Goal: Transaction & Acquisition: Download file/media

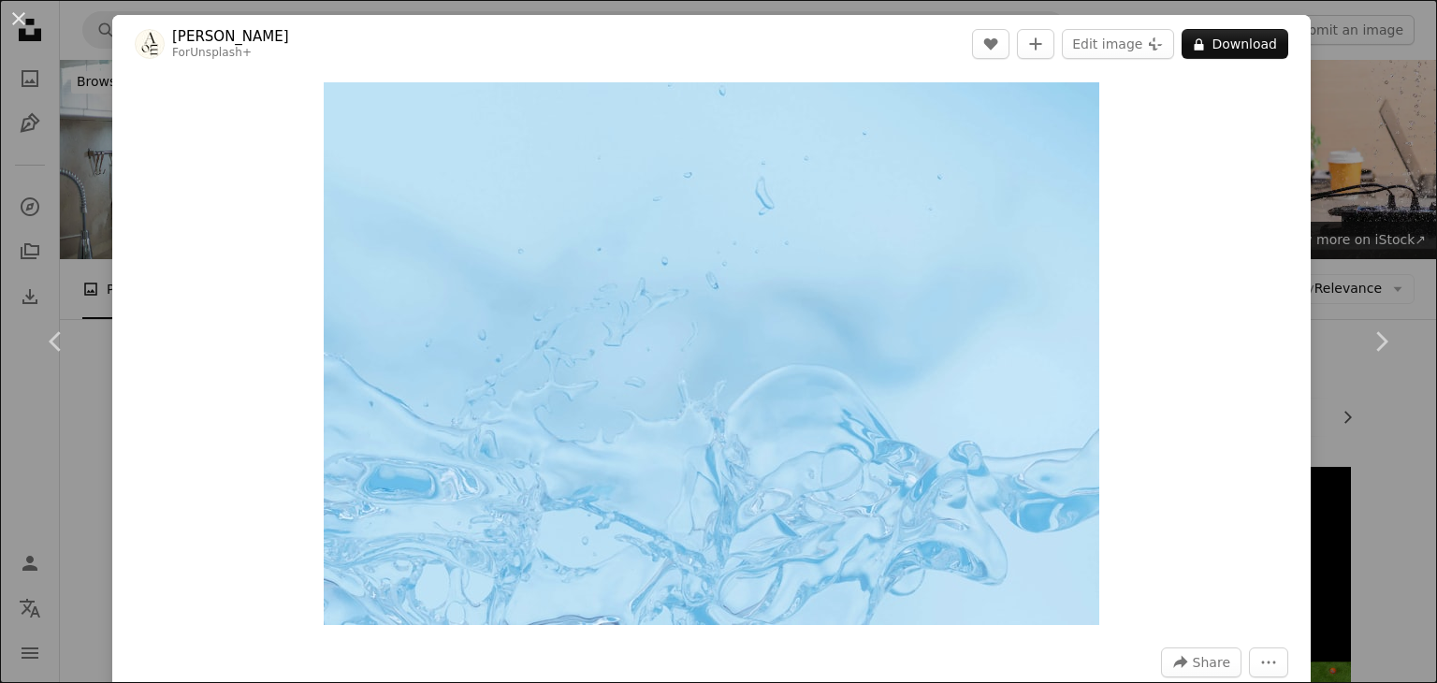
scroll to position [12041, 0]
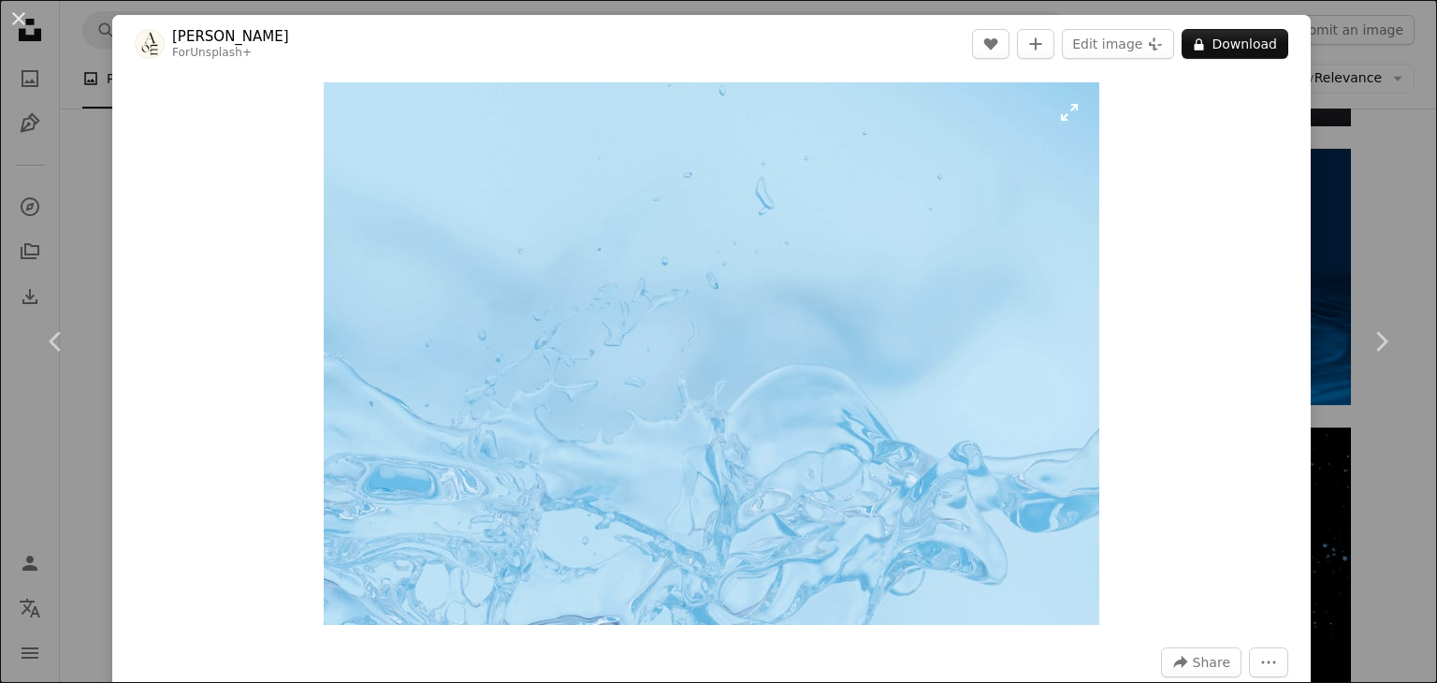
drag, startPoint x: 808, startPoint y: 365, endPoint x: 751, endPoint y: 337, distance: 63.6
click at [751, 337] on img "Zoom in on this image" at bounding box center [712, 353] width 776 height 543
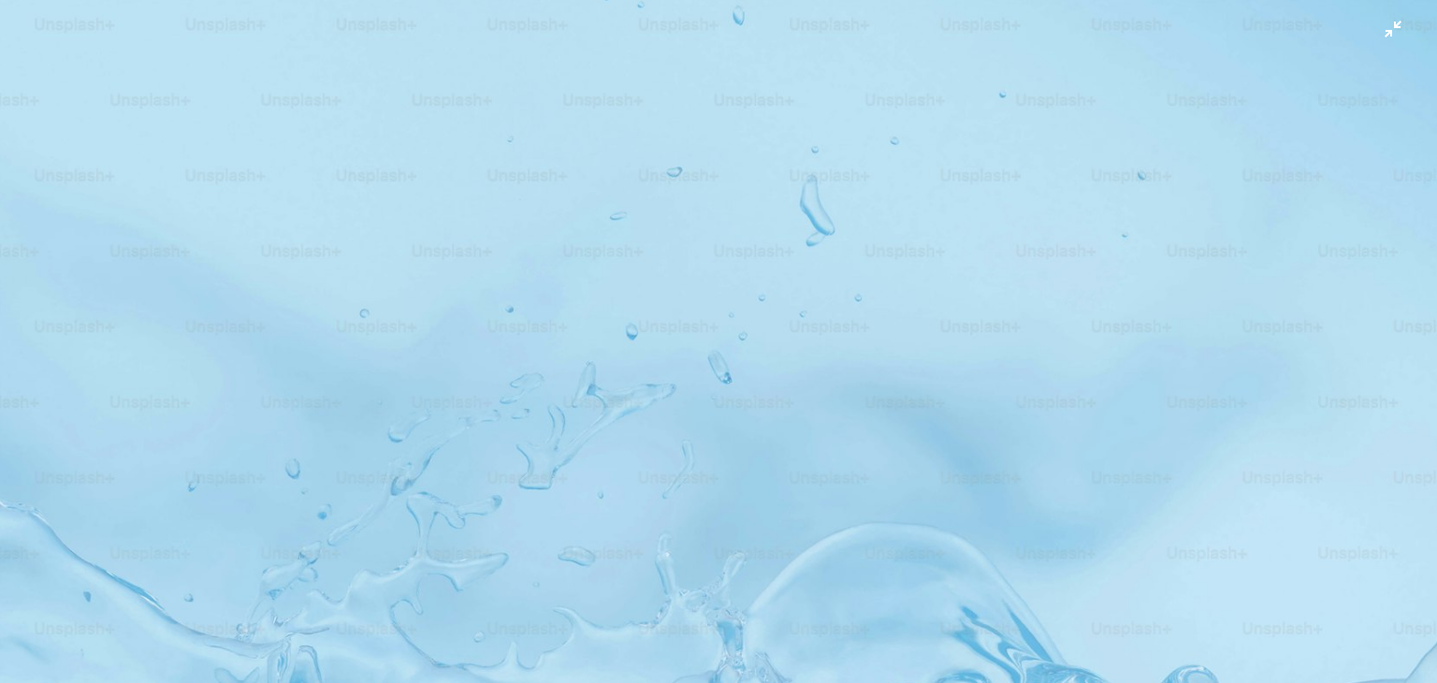
scroll to position [152, 0]
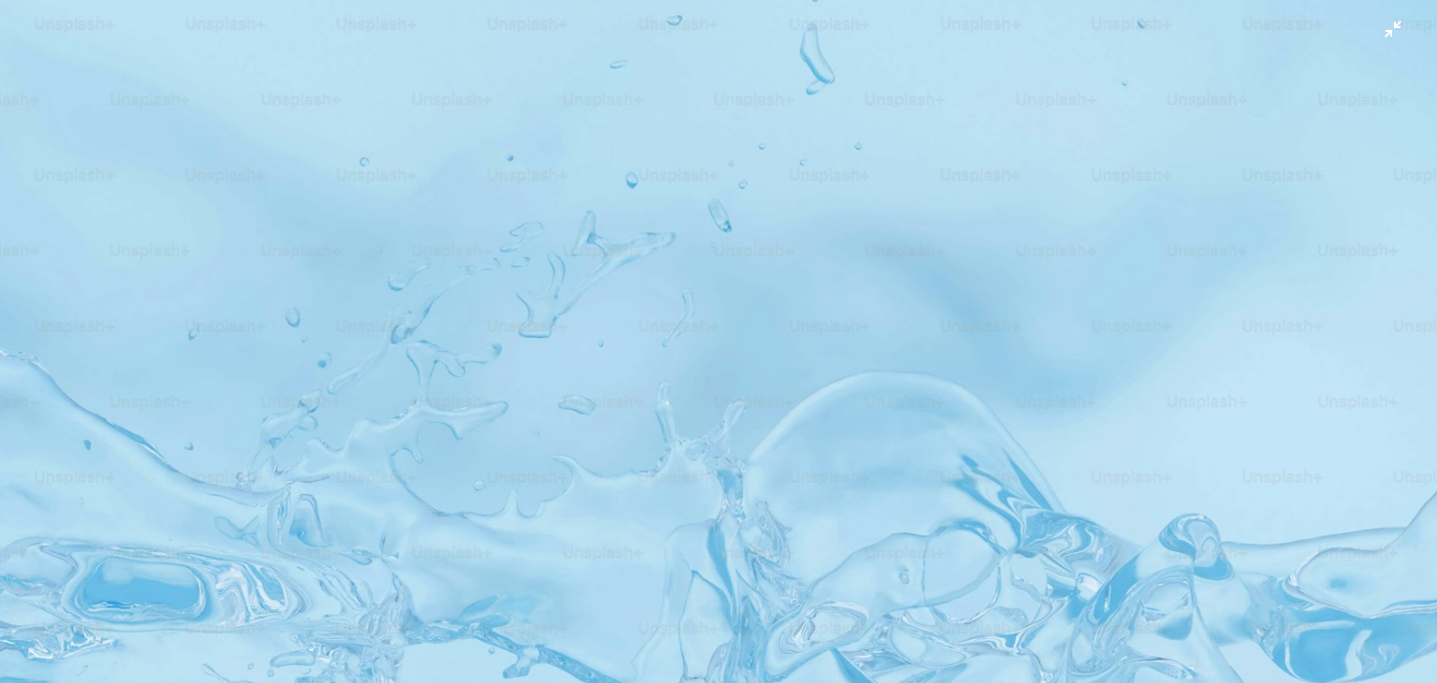
click at [752, 247] on img "Zoom out on this image" at bounding box center [718, 351] width 1439 height 1008
click at [752, 247] on img "Zoom out on this image" at bounding box center [712, 354] width 776 height 544
click at [604, 328] on img "Zoom out on this image" at bounding box center [718, 351] width 1439 height 1008
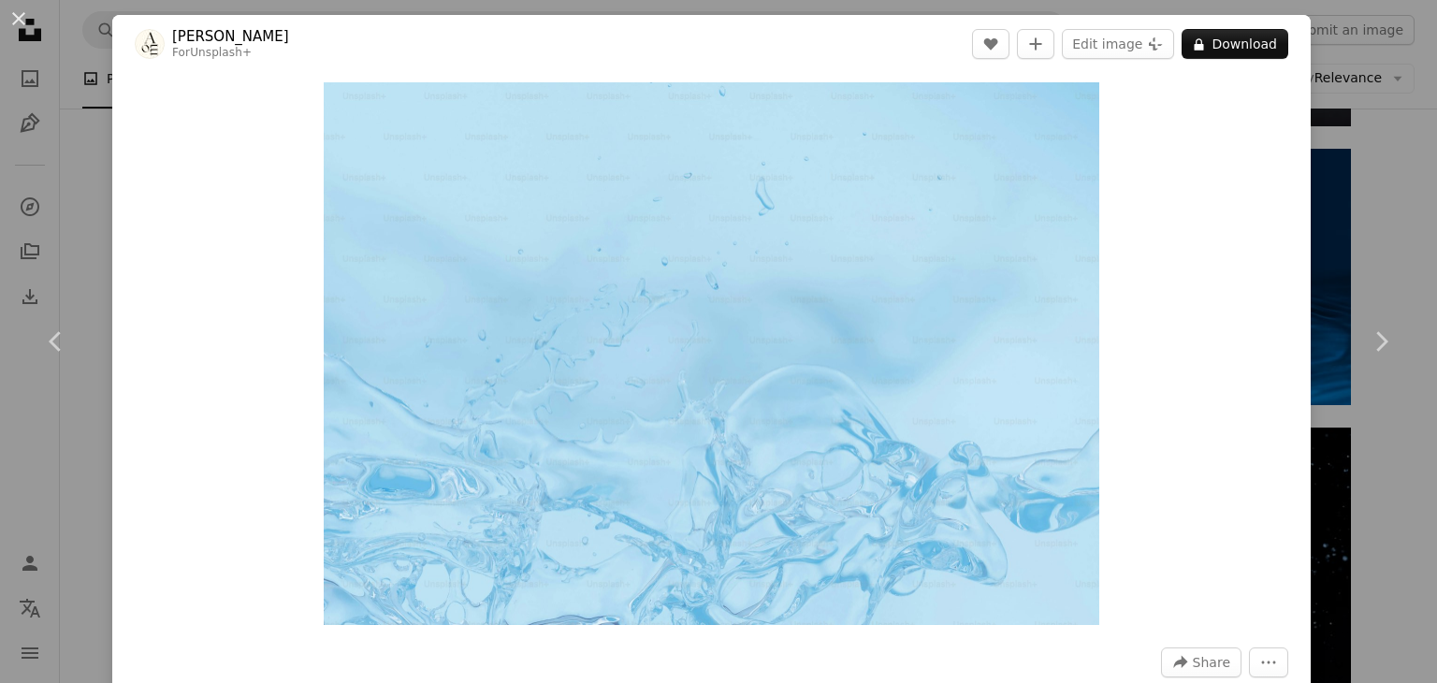
click at [604, 328] on img "Zoom in on this image" at bounding box center [712, 353] width 776 height 543
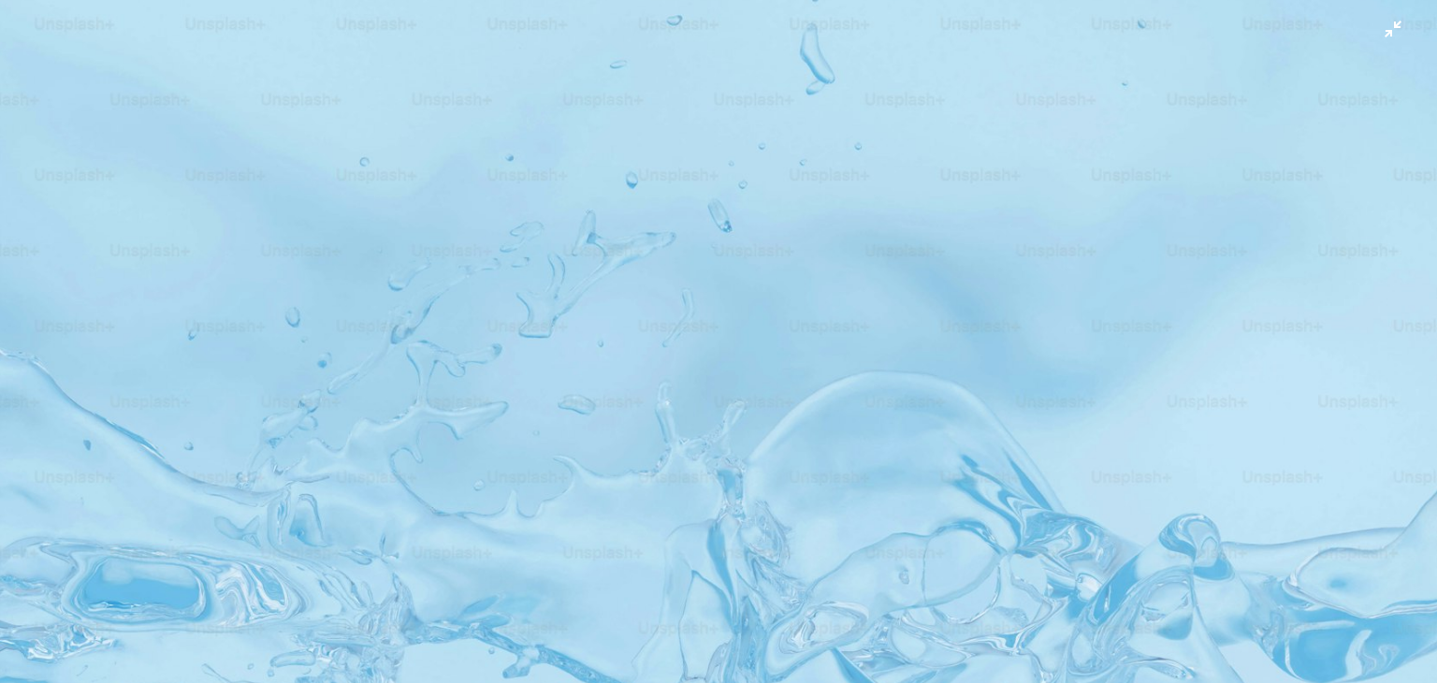
click at [604, 328] on img "Zoom out on this image" at bounding box center [718, 351] width 1439 height 1008
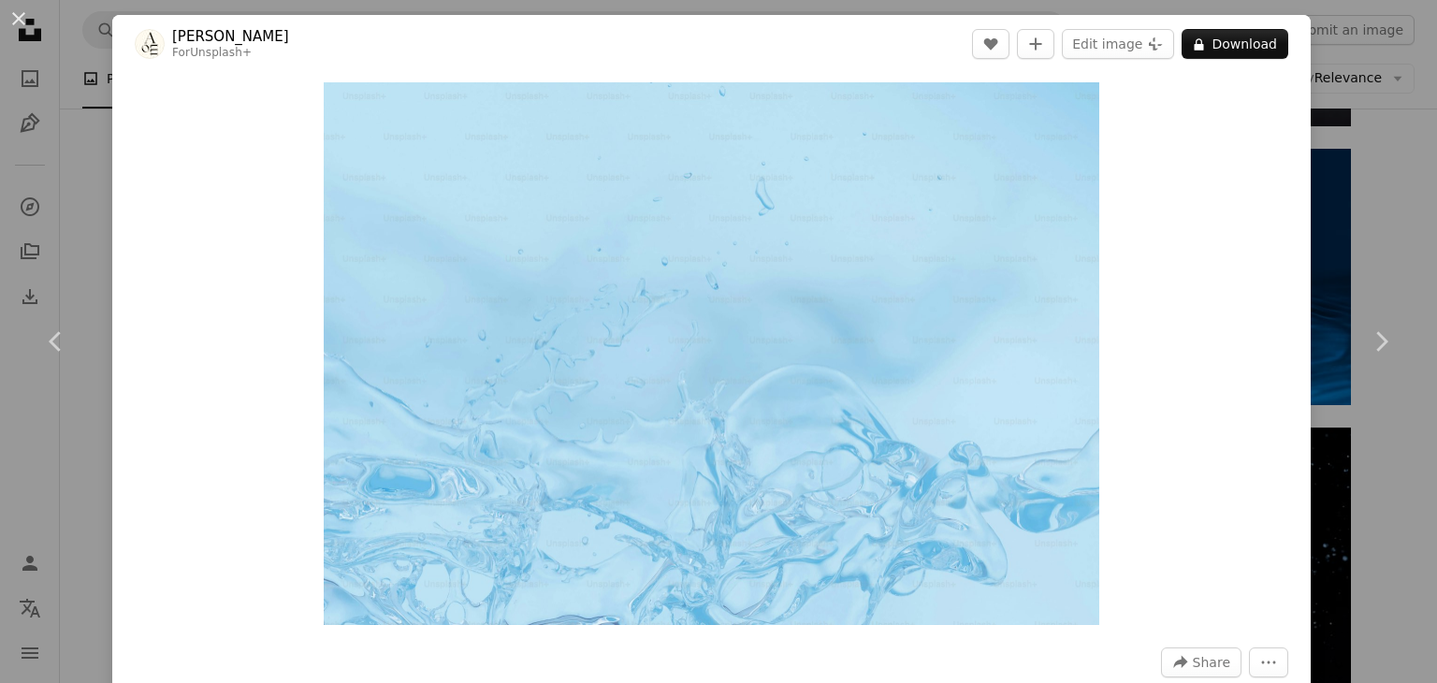
click at [1370, 132] on div "An X shape Chevron left Chevron right [PERSON_NAME] For Unsplash+ A heart A plu…" at bounding box center [718, 341] width 1437 height 683
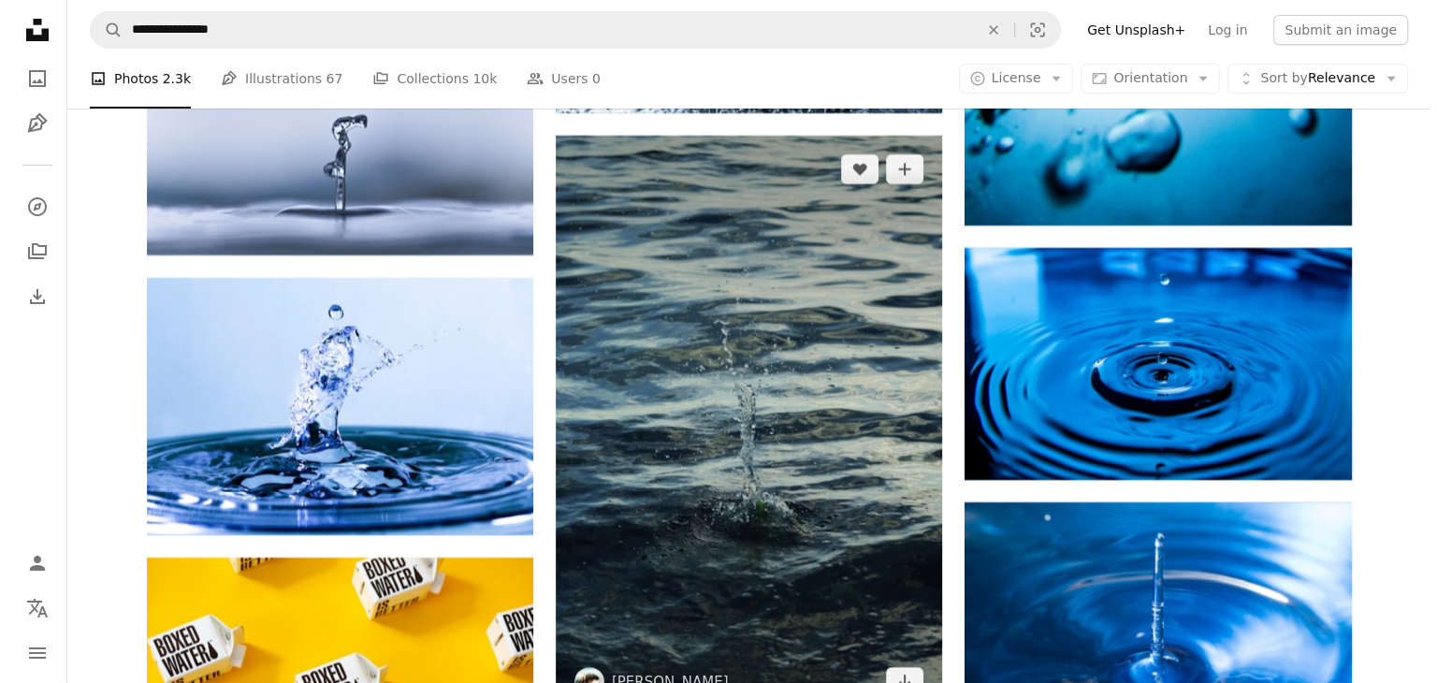
scroll to position [14064, 0]
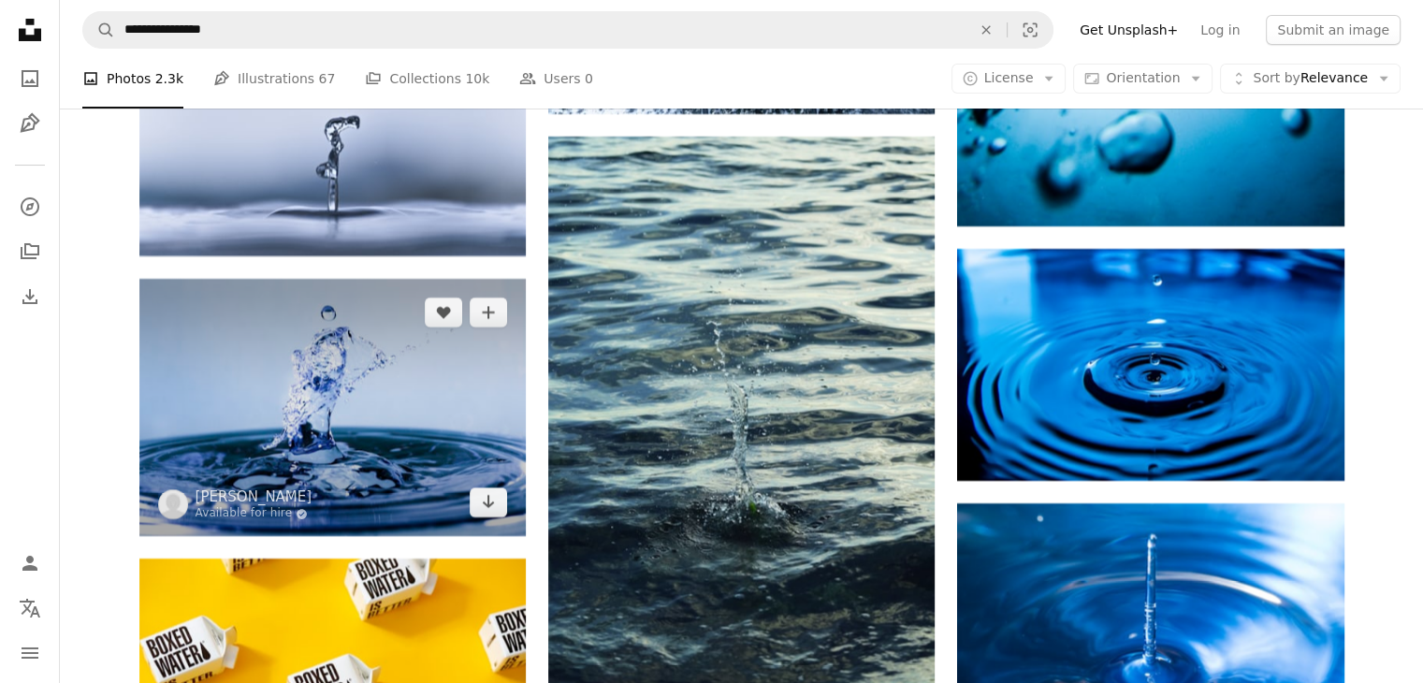
click at [418, 430] on img at bounding box center [332, 407] width 386 height 257
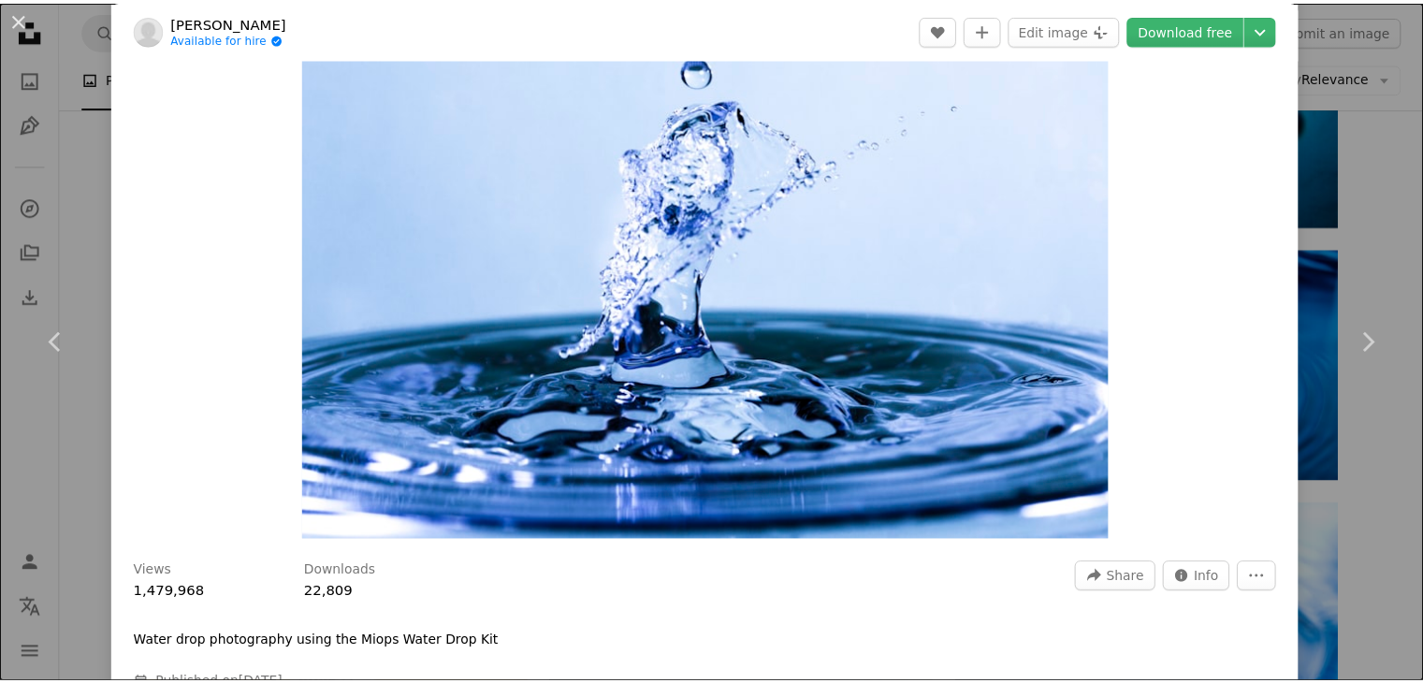
scroll to position [86, 0]
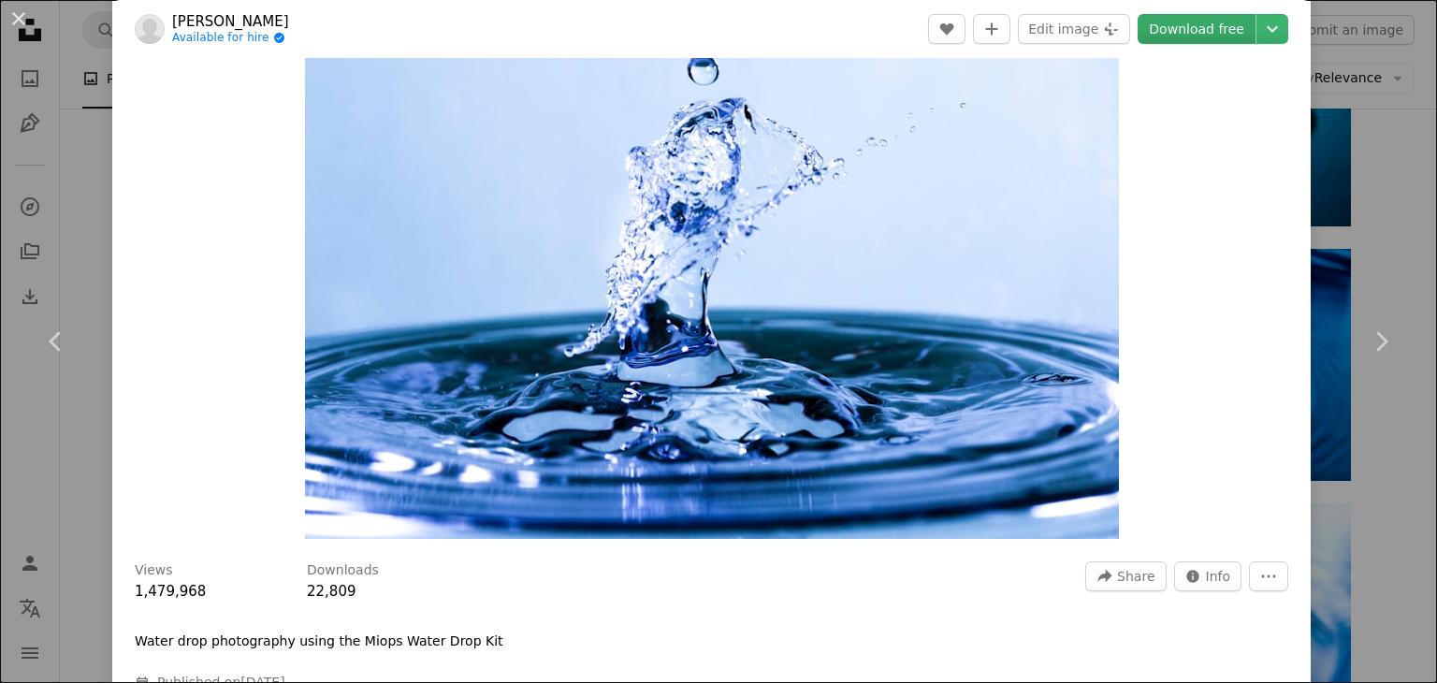
click at [1203, 23] on link "Download free" at bounding box center [1197, 29] width 118 height 30
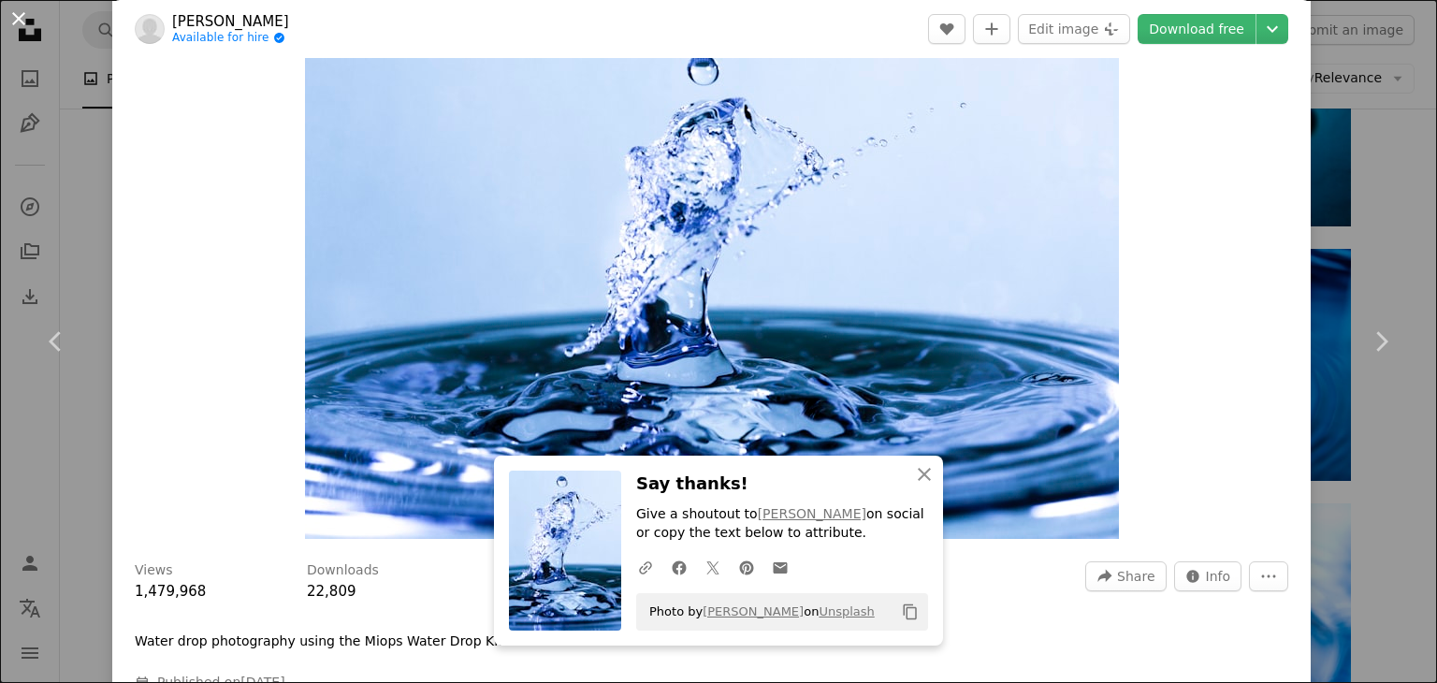
click at [14, 19] on button "An X shape" at bounding box center [18, 18] width 22 height 22
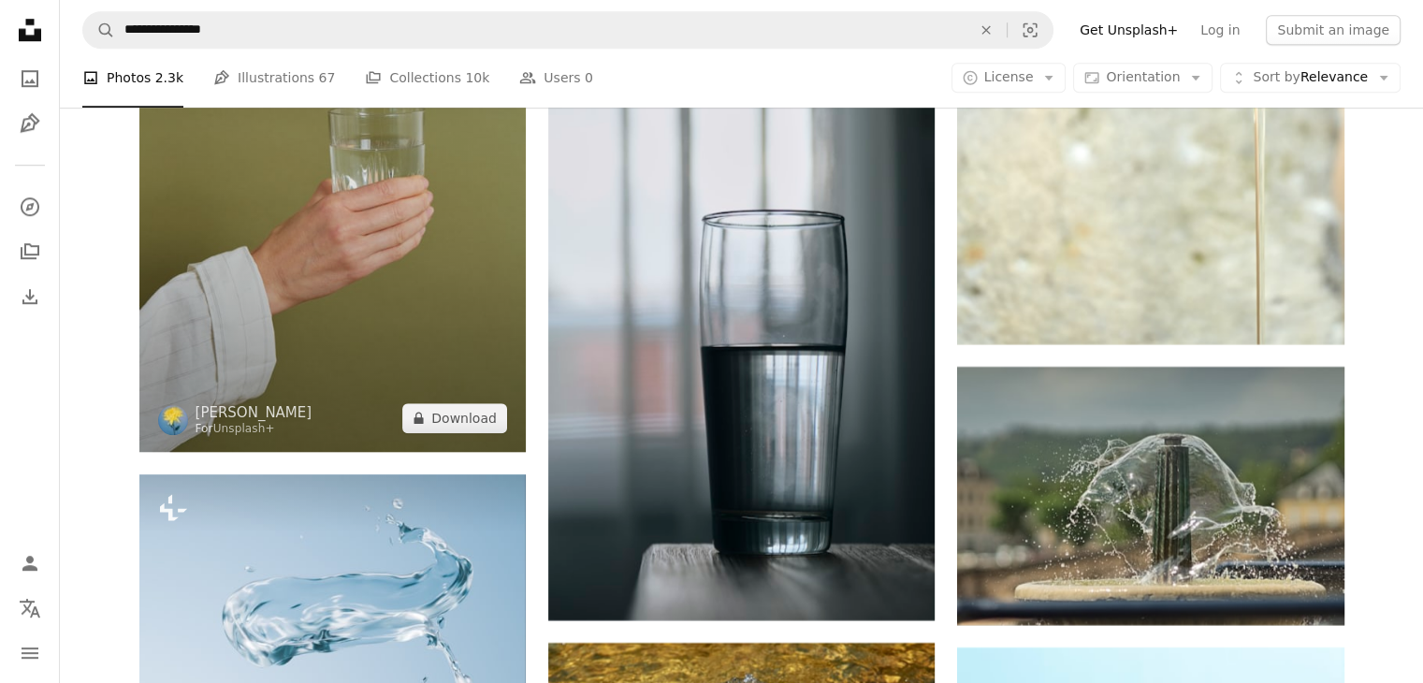
scroll to position [15642, 0]
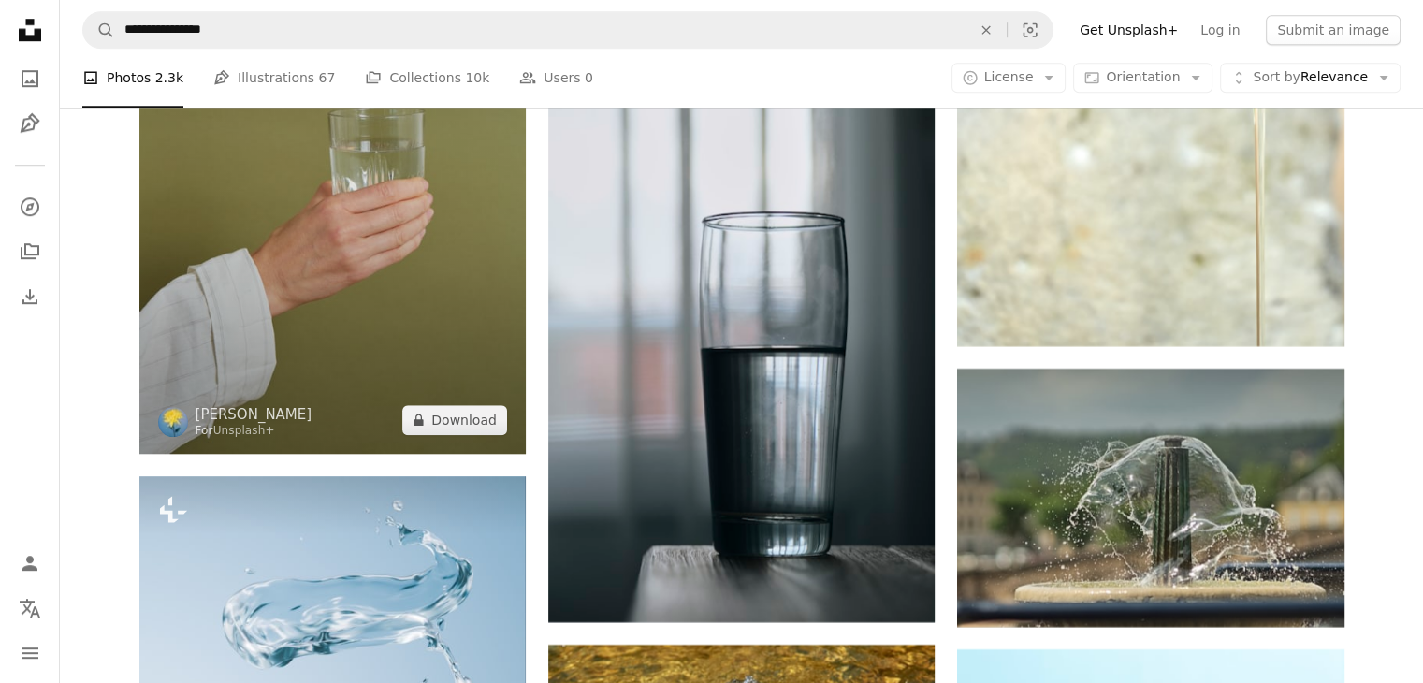
click at [419, 310] on img at bounding box center [332, 164] width 386 height 580
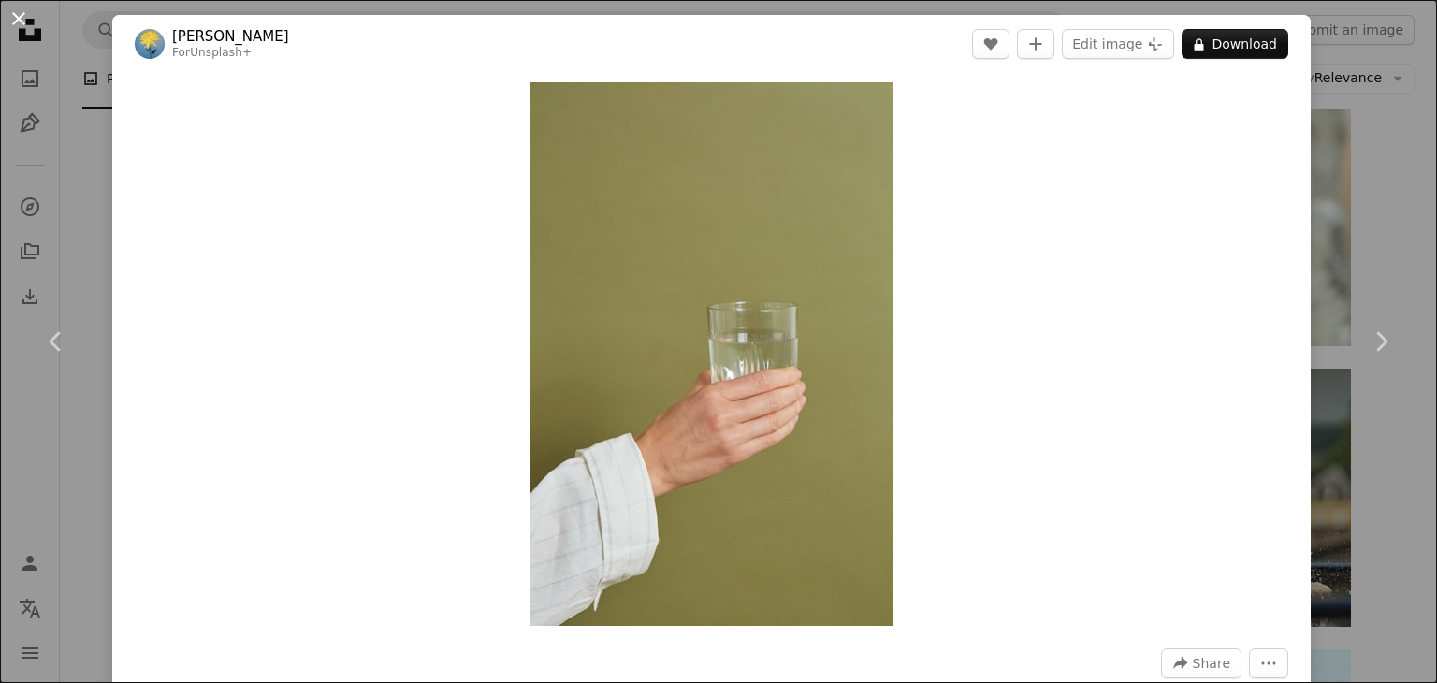
click at [26, 23] on button "An X shape" at bounding box center [18, 18] width 22 height 22
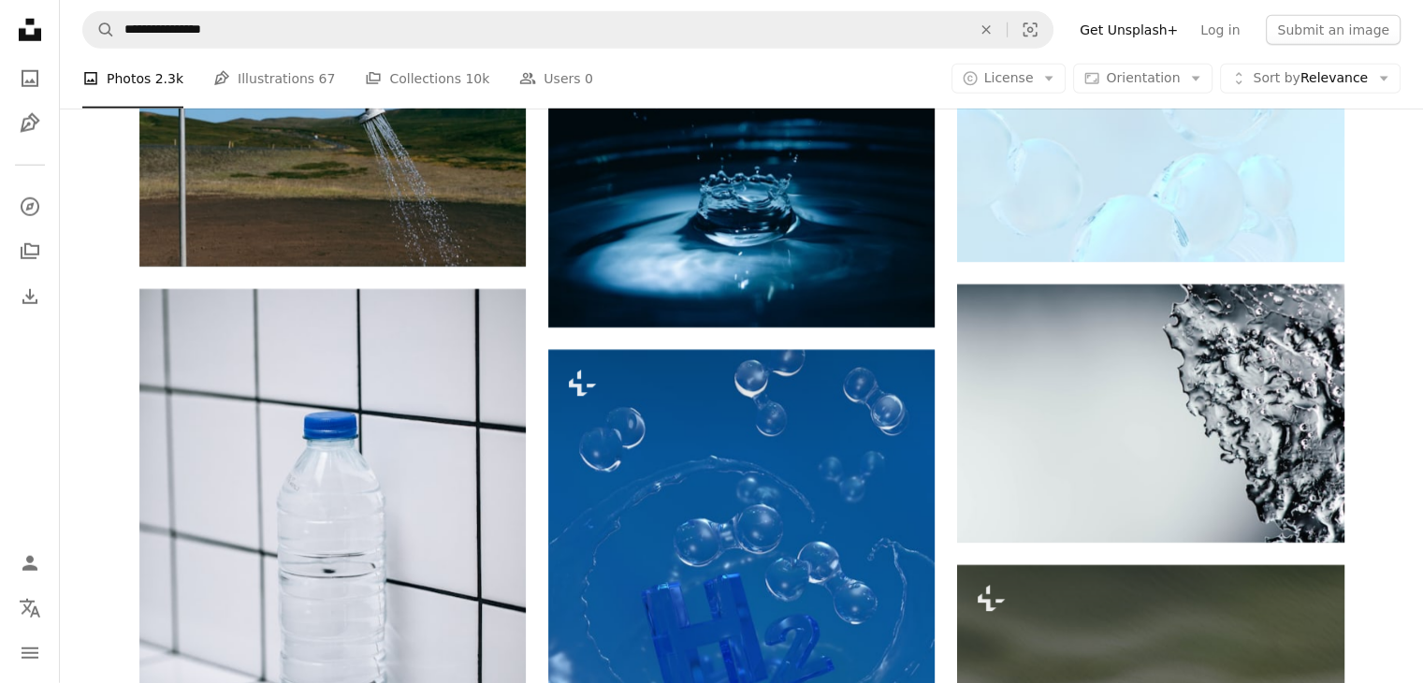
scroll to position [19729, 0]
